Goal: Transaction & Acquisition: Obtain resource

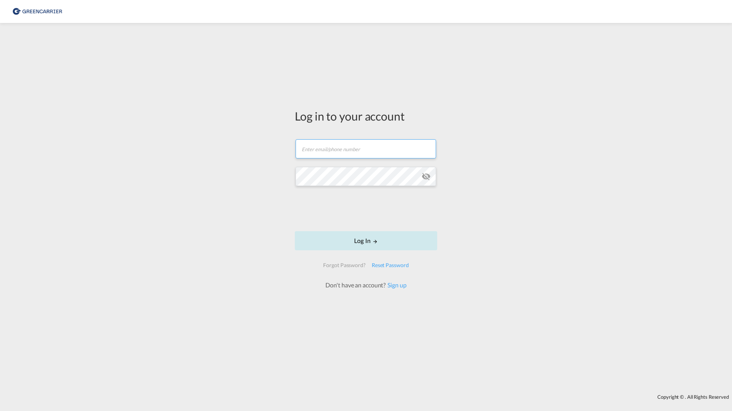
type input "[PERSON_NAME][EMAIL_ADDRESS][DOMAIN_NAME]"
click at [351, 238] on button "Log In" at bounding box center [366, 240] width 142 height 19
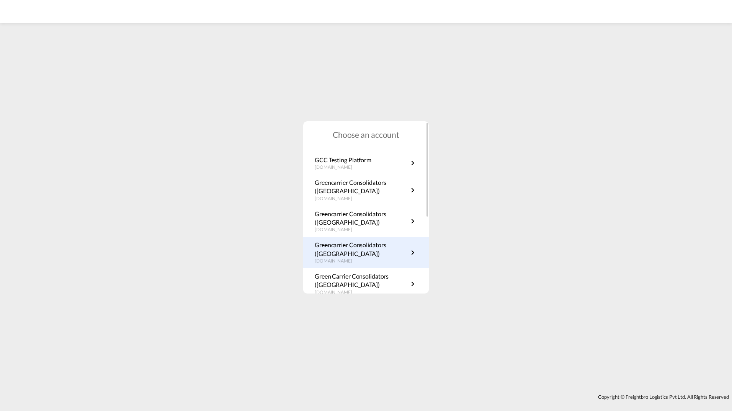
scroll to position [138, 0]
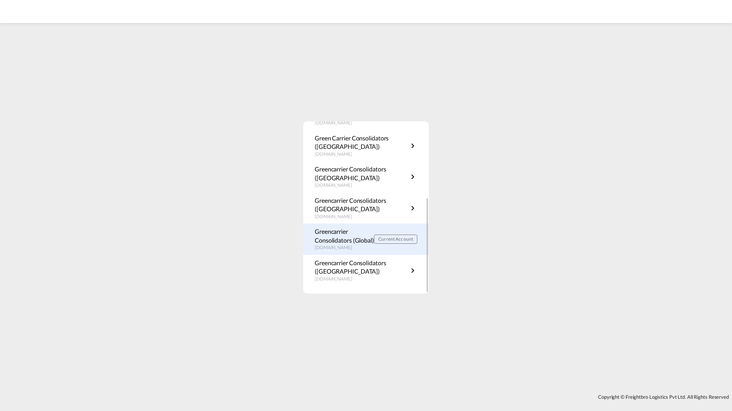
click at [350, 226] on div "Greencarrier Consolidators (Global) [DOMAIN_NAME] Current Account" at bounding box center [366, 238] width 126 height 31
click at [340, 237] on p "Greencarrier Consolidators (Global)" at bounding box center [344, 235] width 59 height 17
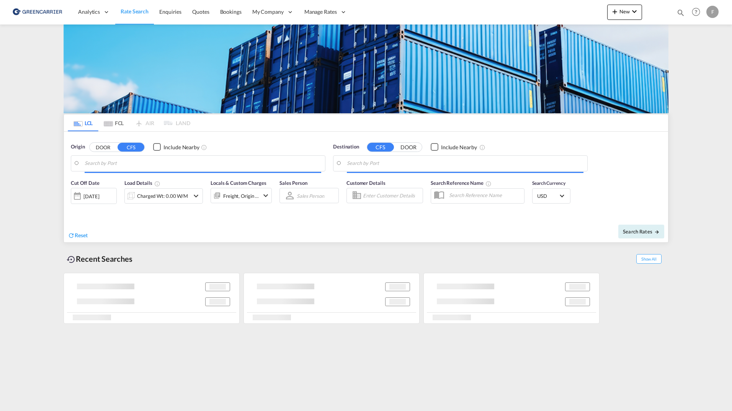
type input "DK-2700, Broenshoej, Husum, Vanloese"
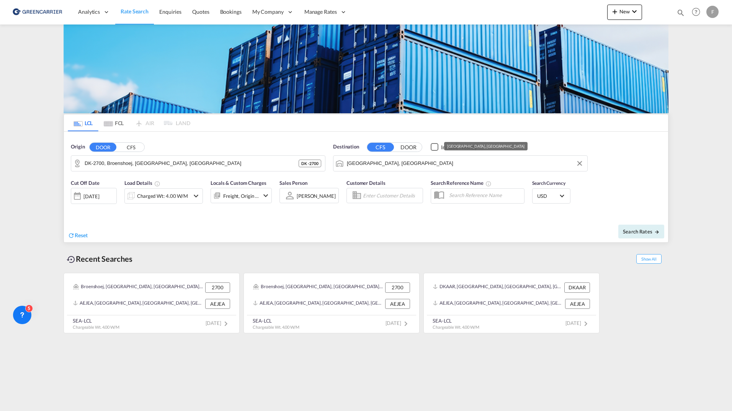
click at [434, 166] on input "Jebel Ali, AEJEA" at bounding box center [465, 163] width 236 height 11
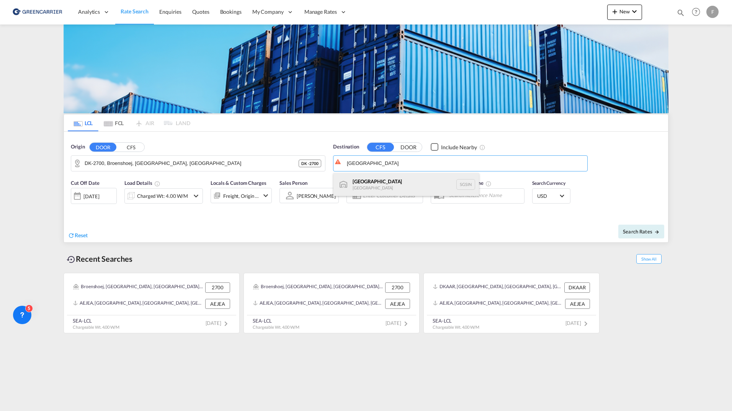
click at [393, 184] on div "Singapore Singapore SGSIN" at bounding box center [405, 184] width 145 height 23
type input "Singapore, SGSIN"
click at [632, 230] on span "Search Rates" at bounding box center [641, 231] width 37 height 6
type input "2700 to SGSIN / 14 Oct 2025"
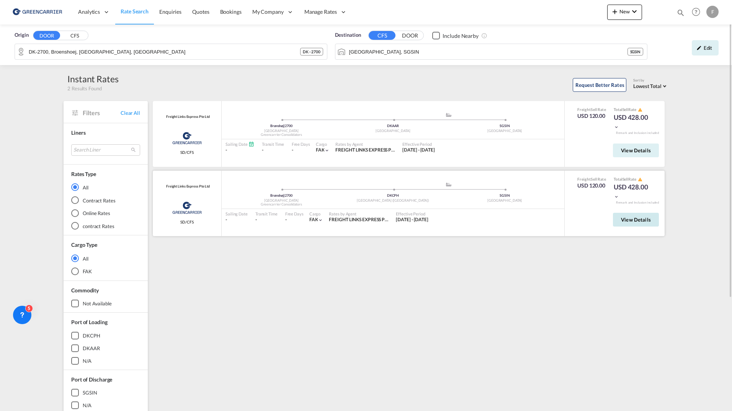
click at [642, 221] on span "View Details" at bounding box center [636, 220] width 30 height 6
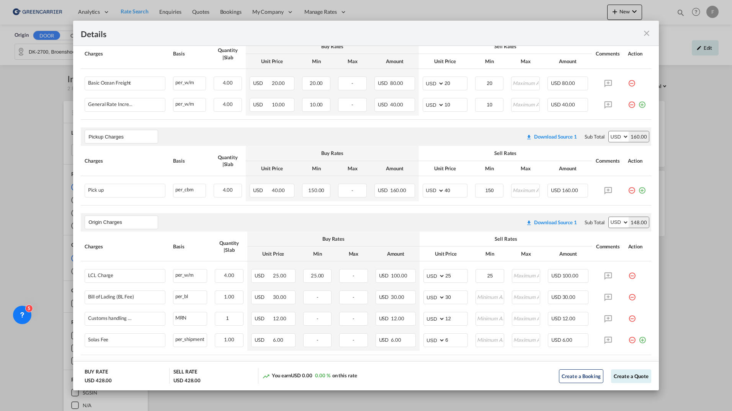
scroll to position [239, 0]
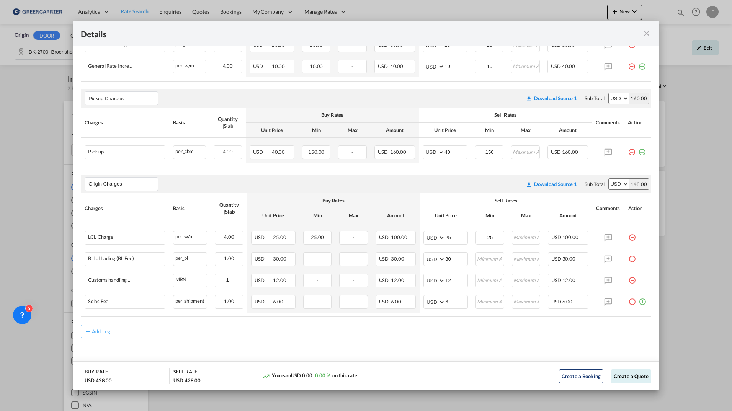
click at [38, 239] on div "Details Pickup Door Brønshøj, Denmark Pickup Service Type - Pickup Haulage - Pi…" at bounding box center [366, 205] width 732 height 411
click at [644, 35] on md-icon "icon-close fg-AAA8AD m-0 cursor" at bounding box center [646, 33] width 9 height 9
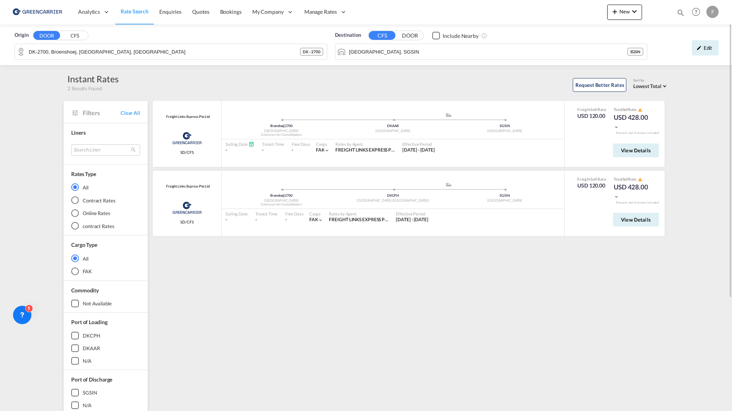
click at [691, 46] on div "Edit" at bounding box center [686, 48] width 71 height 22
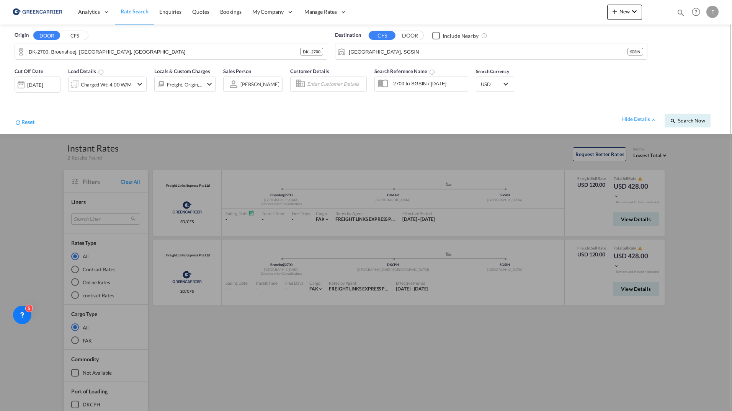
click at [343, 86] on input "Enter Customer Details" at bounding box center [335, 83] width 57 height 11
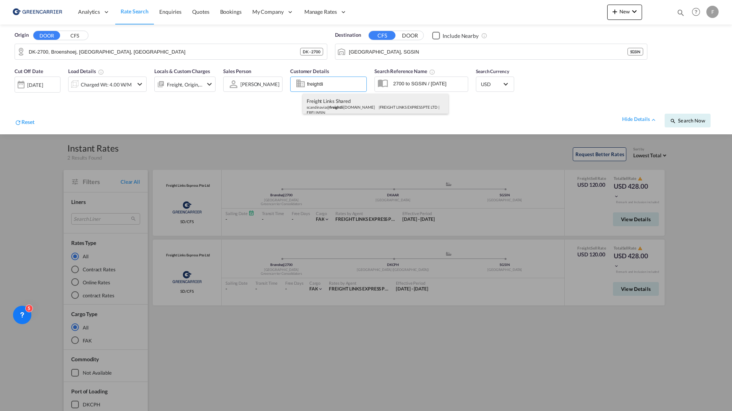
click at [357, 109] on div "Freight Links Shared scandinavia@ freightli nks.net | FREIGHT LINKS EXPRESS PTE…" at bounding box center [375, 106] width 145 height 25
type input "FREIGHT LINKS EXPRESS PTE LTD, Freight Links Shared, scandinavia@freightlinks.n…"
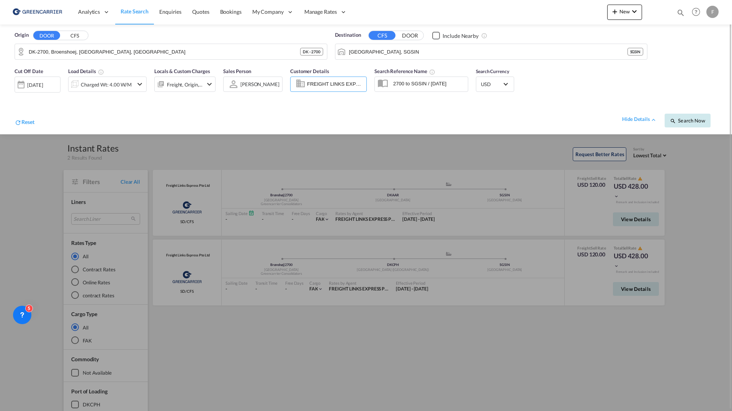
click at [695, 127] on button "Search Now" at bounding box center [687, 121] width 46 height 14
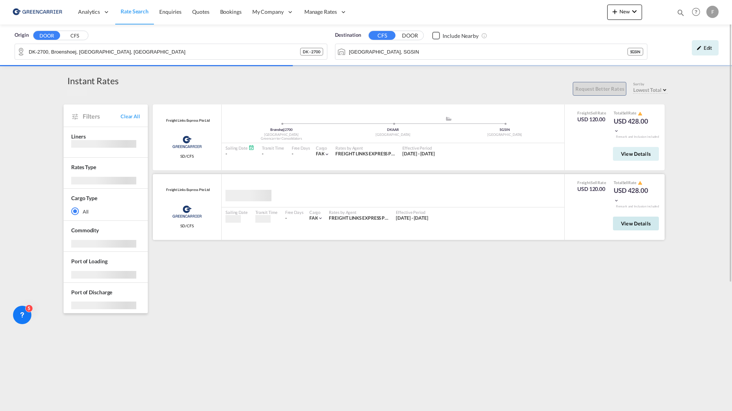
click at [642, 223] on span "View Details" at bounding box center [636, 223] width 30 height 6
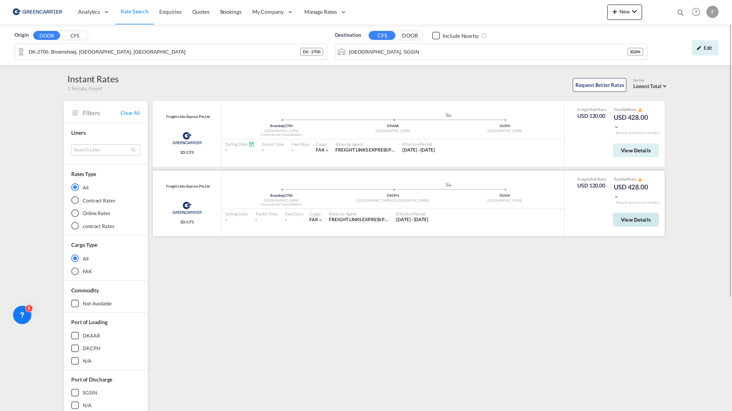
click at [634, 223] on button "View Details" at bounding box center [636, 220] width 46 height 14
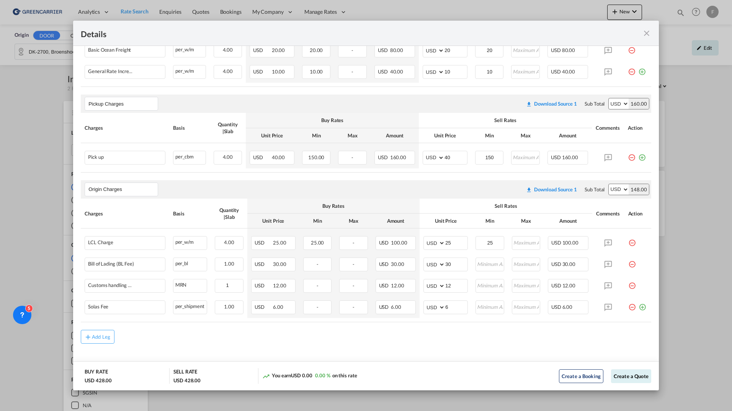
scroll to position [233, 0]
click at [625, 378] on button "Create a Quote" at bounding box center [631, 376] width 40 height 14
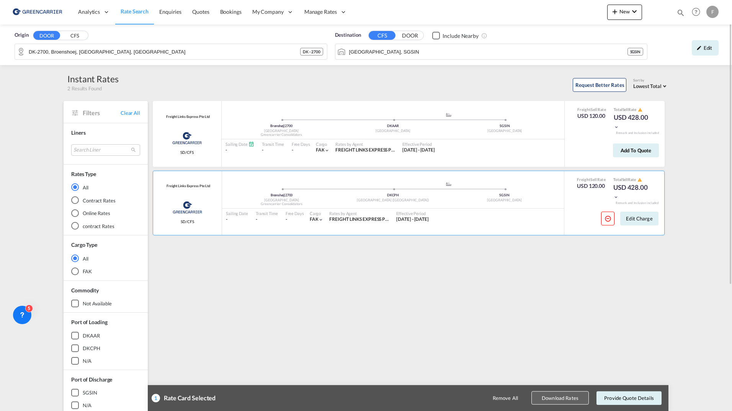
click at [567, 400] on button "Download Rates" at bounding box center [559, 397] width 57 height 13
